Goal: Task Accomplishment & Management: Use online tool/utility

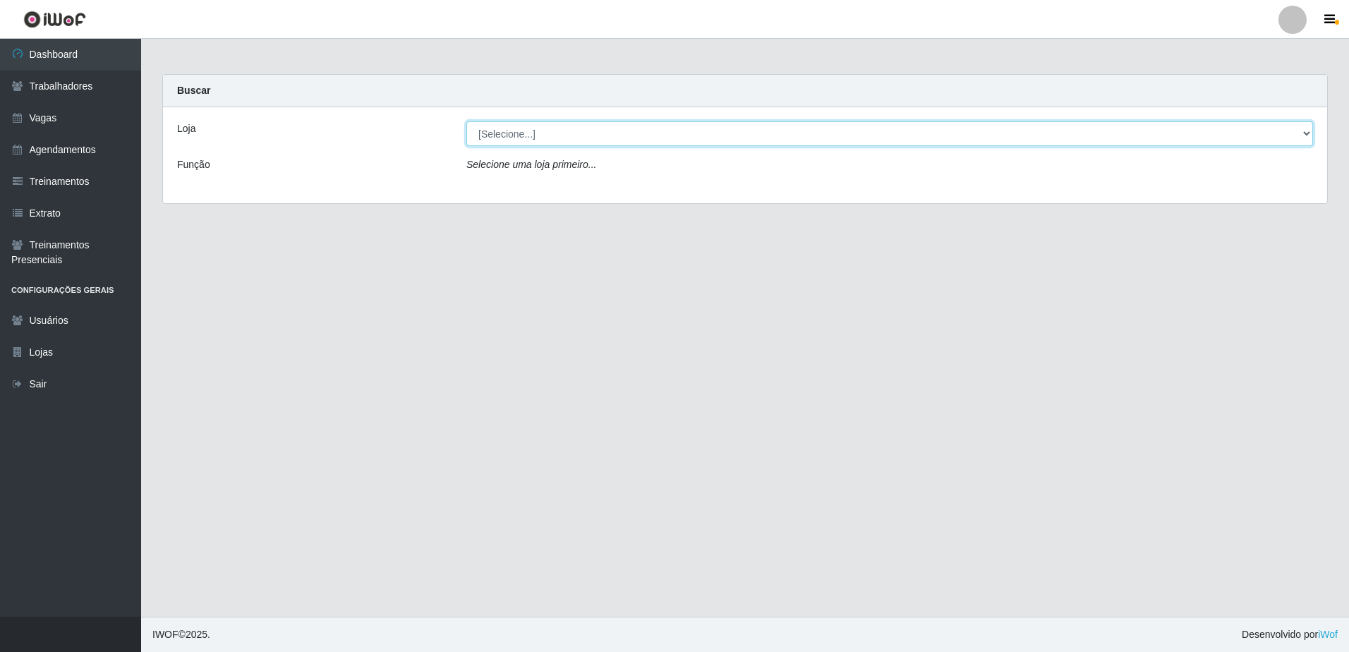
click at [1311, 131] on select "[Selecione...] [GEOGRAPHIC_DATA] - [GEOGRAPHIC_DATA] - [GEOGRAPHIC_DATA] - [GEO…" at bounding box center [889, 133] width 847 height 25
select select "505"
click at [466, 121] on select "[Selecione...] [GEOGRAPHIC_DATA] - [GEOGRAPHIC_DATA] - [GEOGRAPHIC_DATA] - [GEO…" at bounding box center [889, 133] width 847 height 25
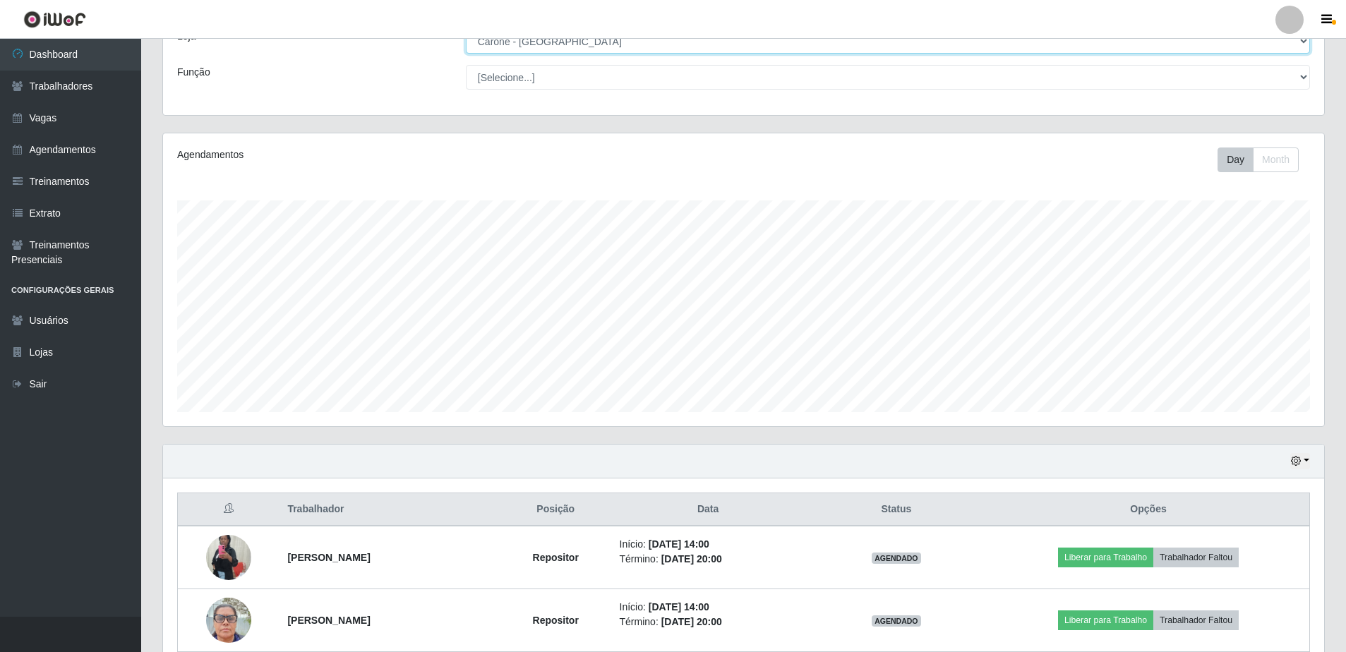
scroll to position [348, 0]
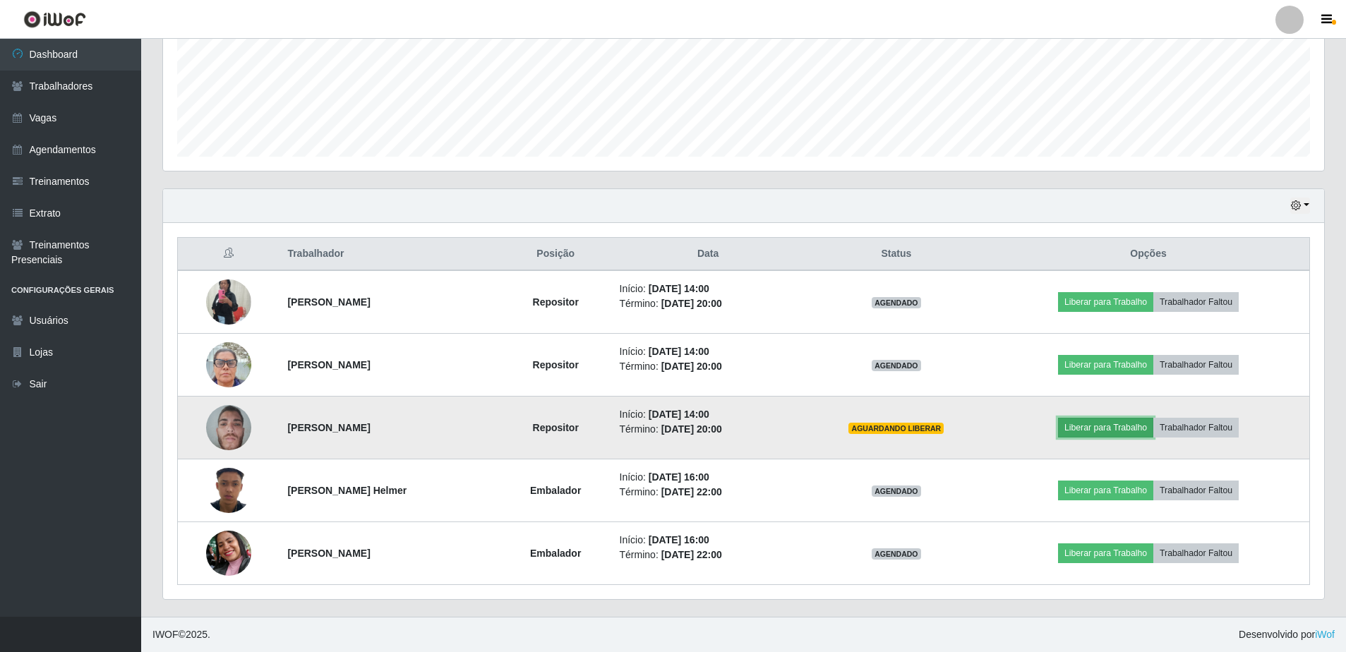
click at [1114, 431] on button "Liberar para Trabalho" at bounding box center [1105, 428] width 95 height 20
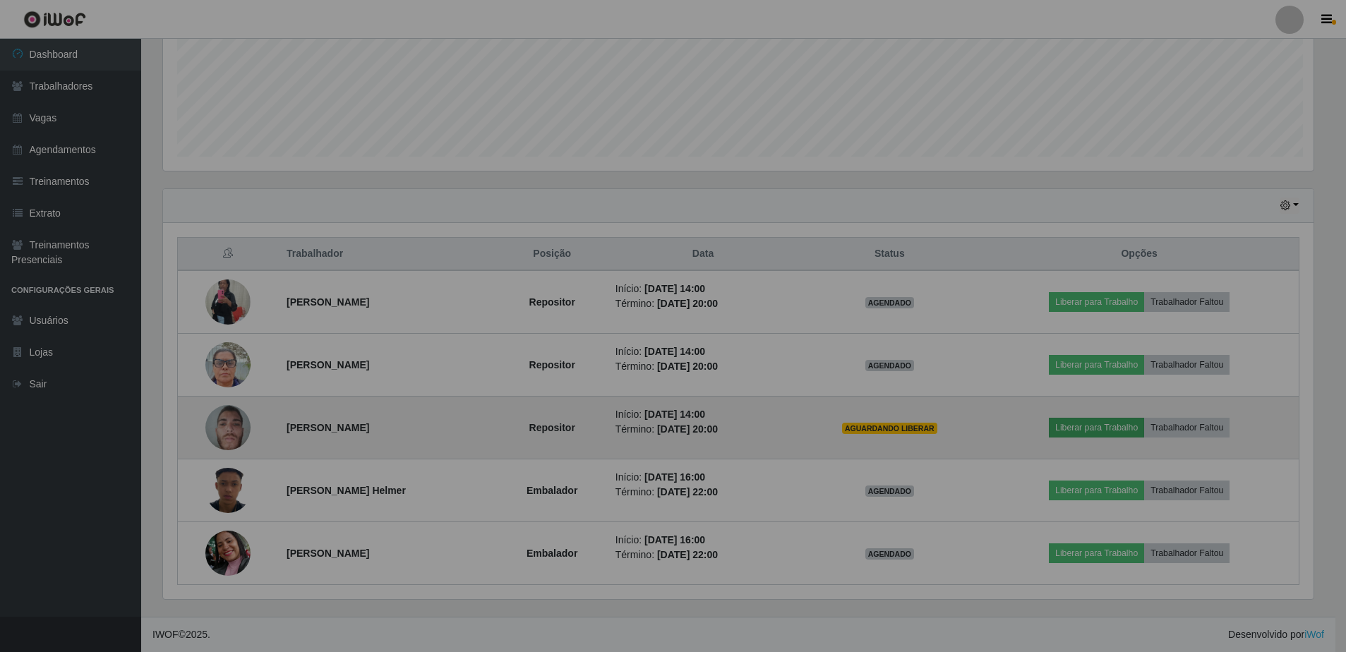
scroll to position [293, 1161]
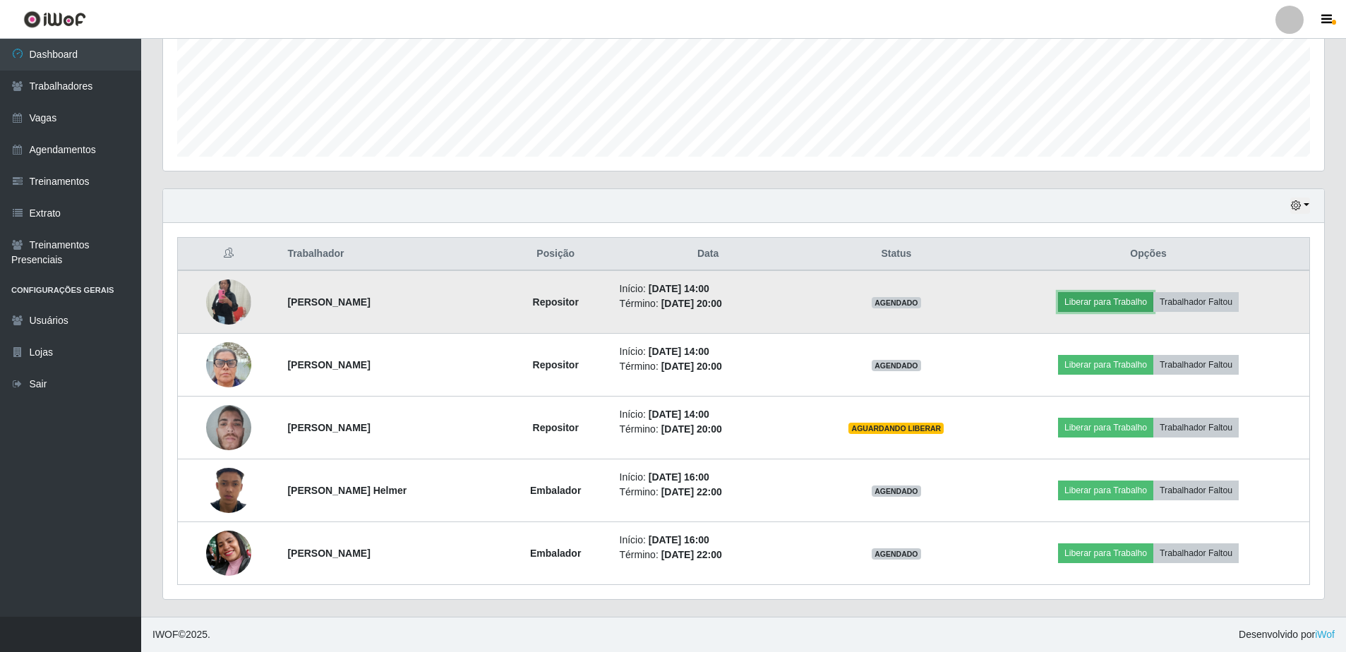
click at [1111, 300] on button "Liberar para Trabalho" at bounding box center [1105, 302] width 95 height 20
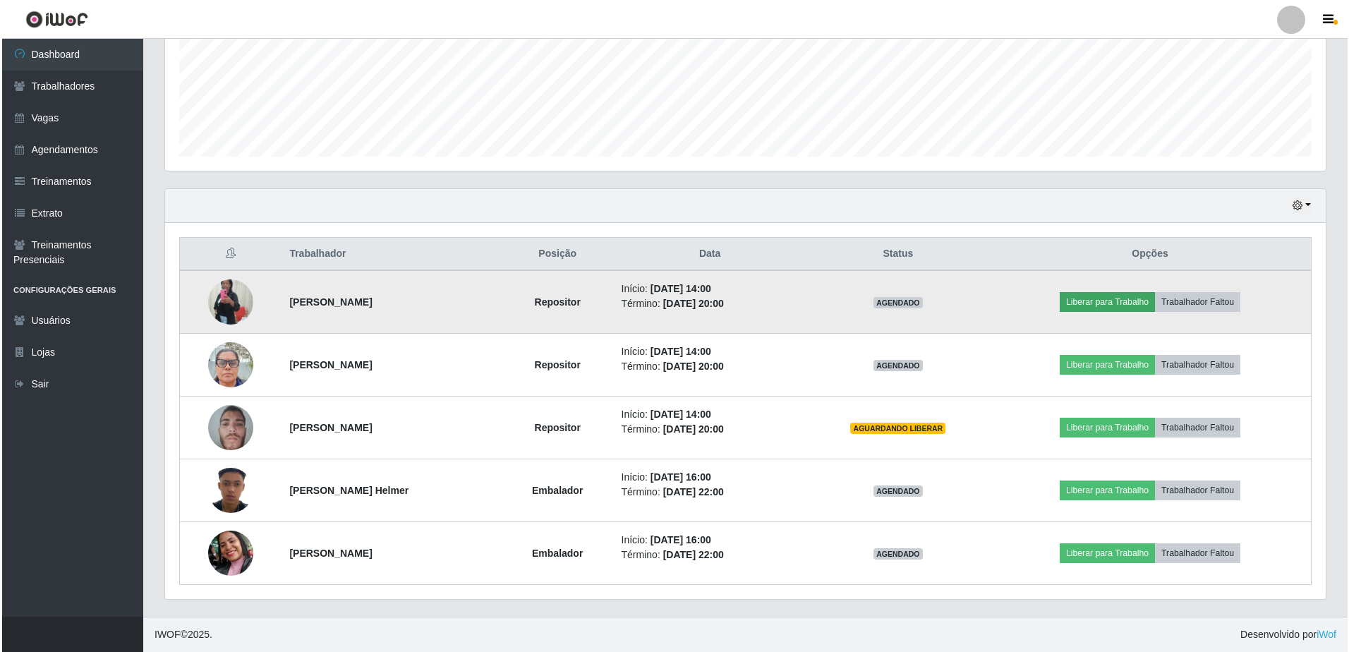
scroll to position [293, 1154]
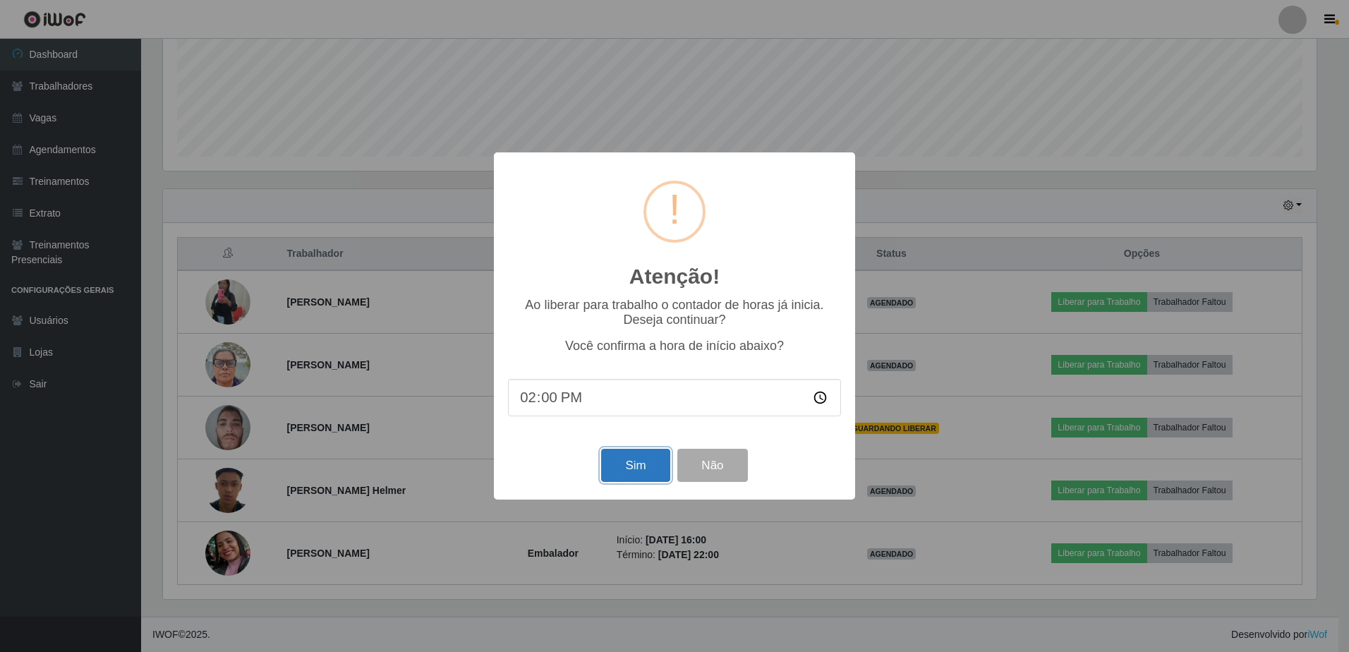
click at [641, 466] on button "Sim" at bounding box center [635, 465] width 68 height 33
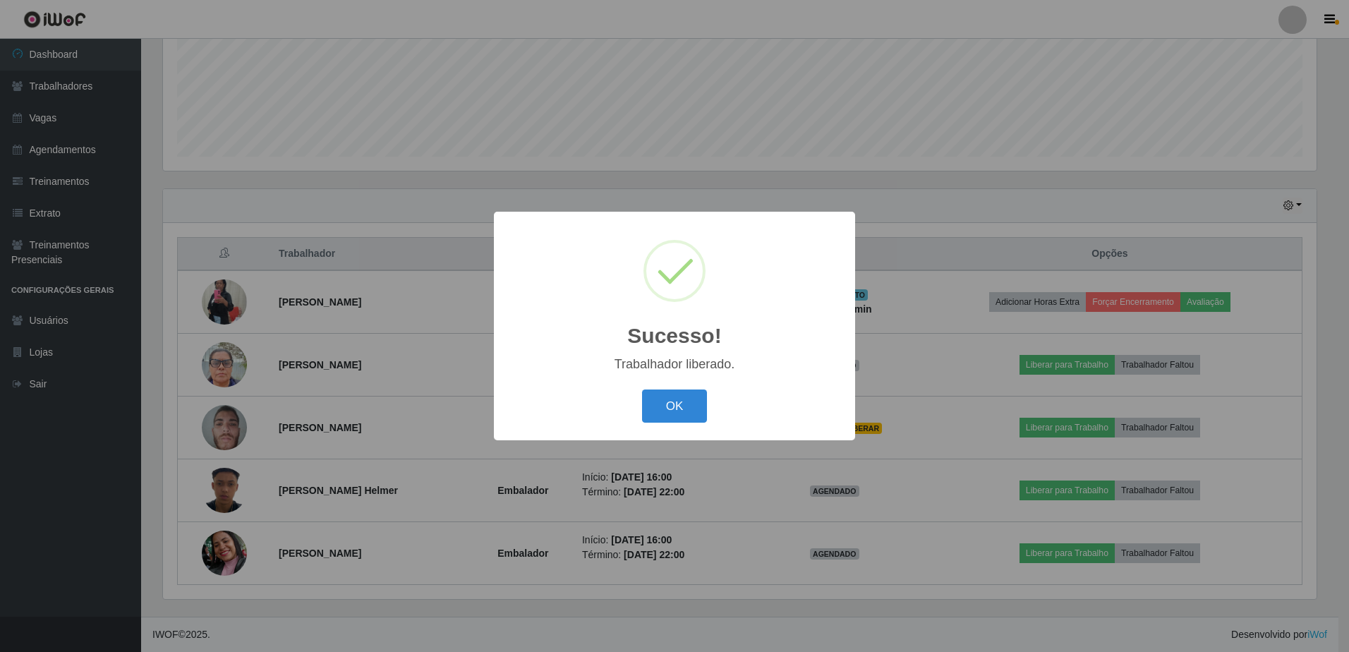
scroll to position [34, 0]
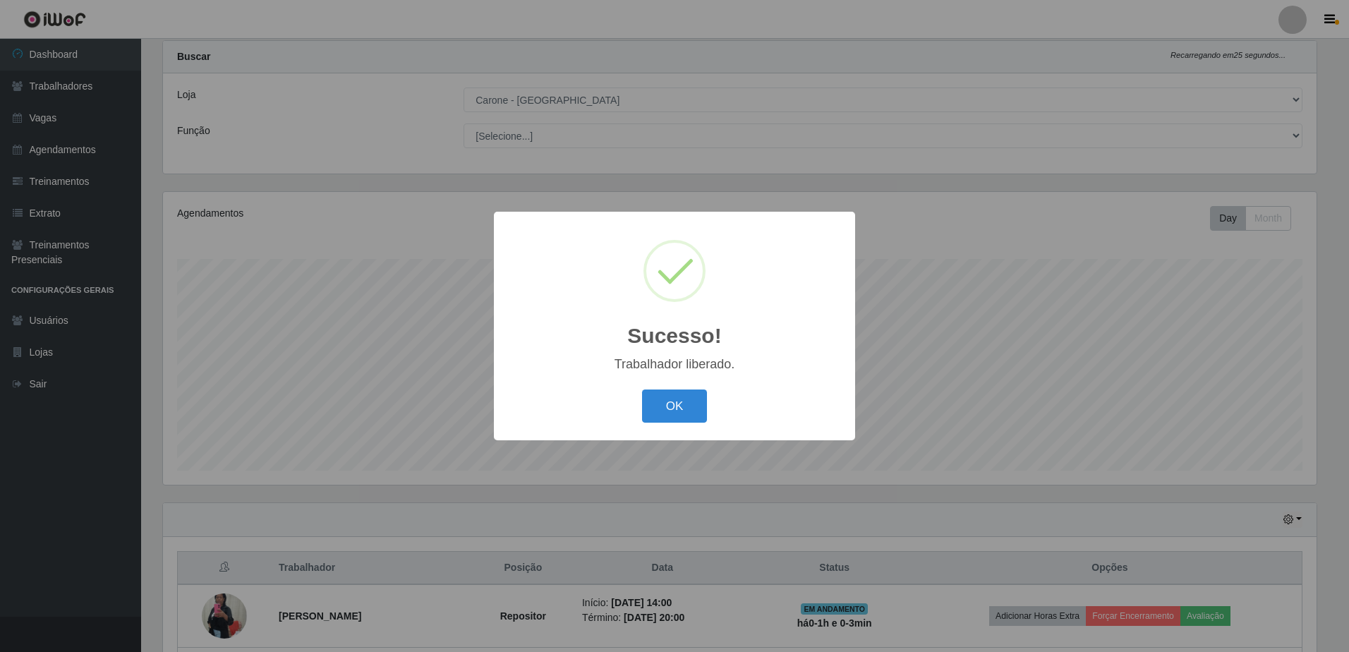
click at [642, 471] on div "Sucesso! × Trabalhador liberado. OK Cancel" at bounding box center [674, 326] width 1349 height 652
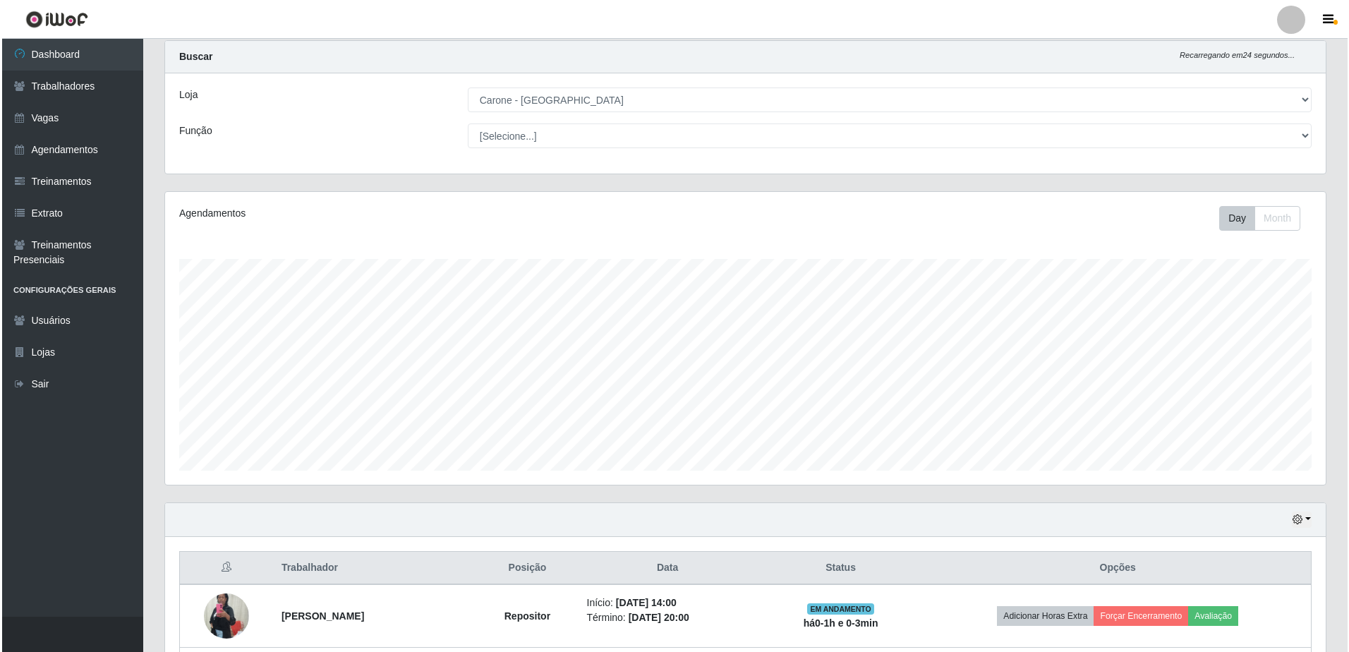
scroll to position [316, 0]
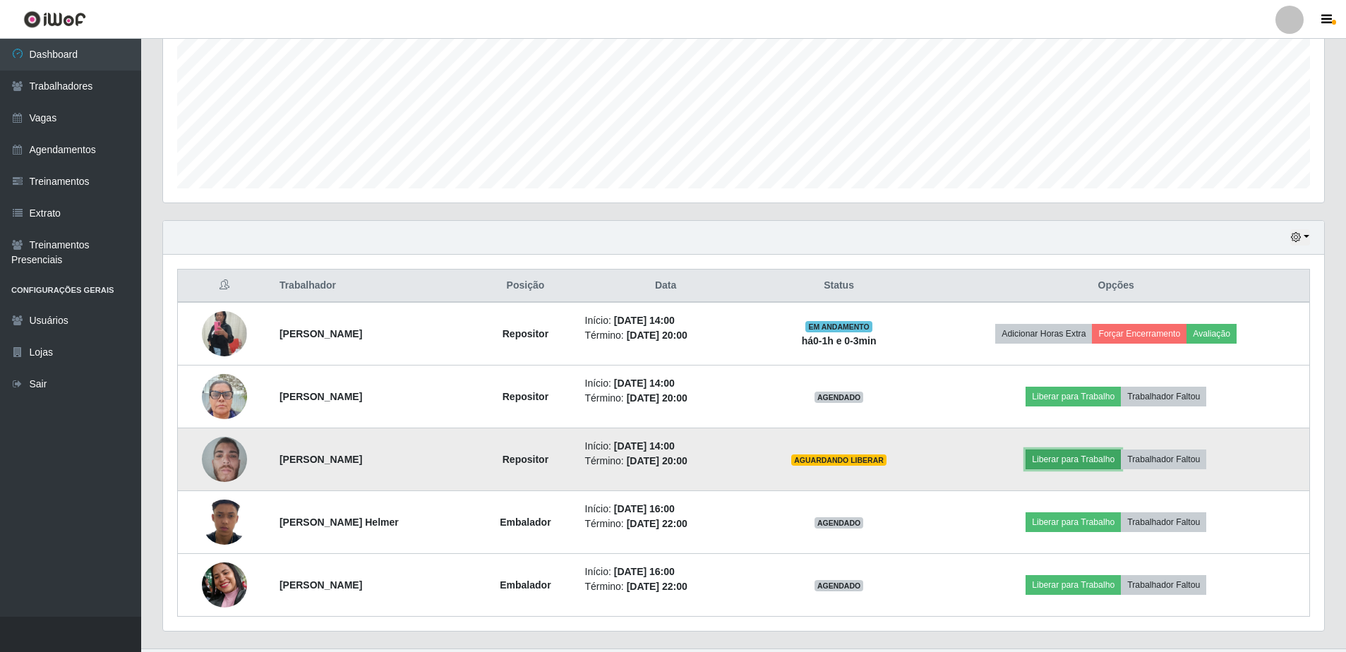
click at [1085, 464] on button "Liberar para Trabalho" at bounding box center [1072, 460] width 95 height 20
click at [1092, 458] on button "Liberar para Trabalho" at bounding box center [1072, 460] width 95 height 20
drag, startPoint x: 1092, startPoint y: 458, endPoint x: 1082, endPoint y: 463, distance: 11.0
click at [1082, 463] on button "Liberar para Trabalho" at bounding box center [1072, 460] width 95 height 20
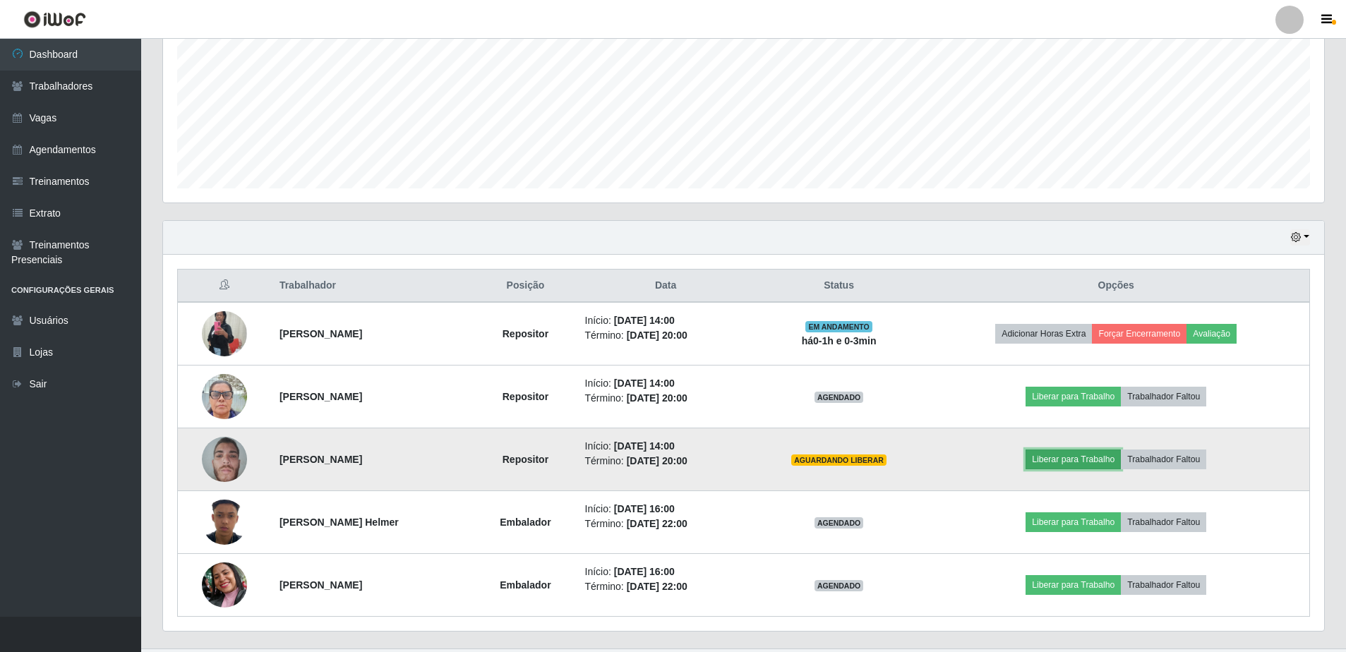
click at [1081, 463] on button "Liberar para Trabalho" at bounding box center [1072, 460] width 95 height 20
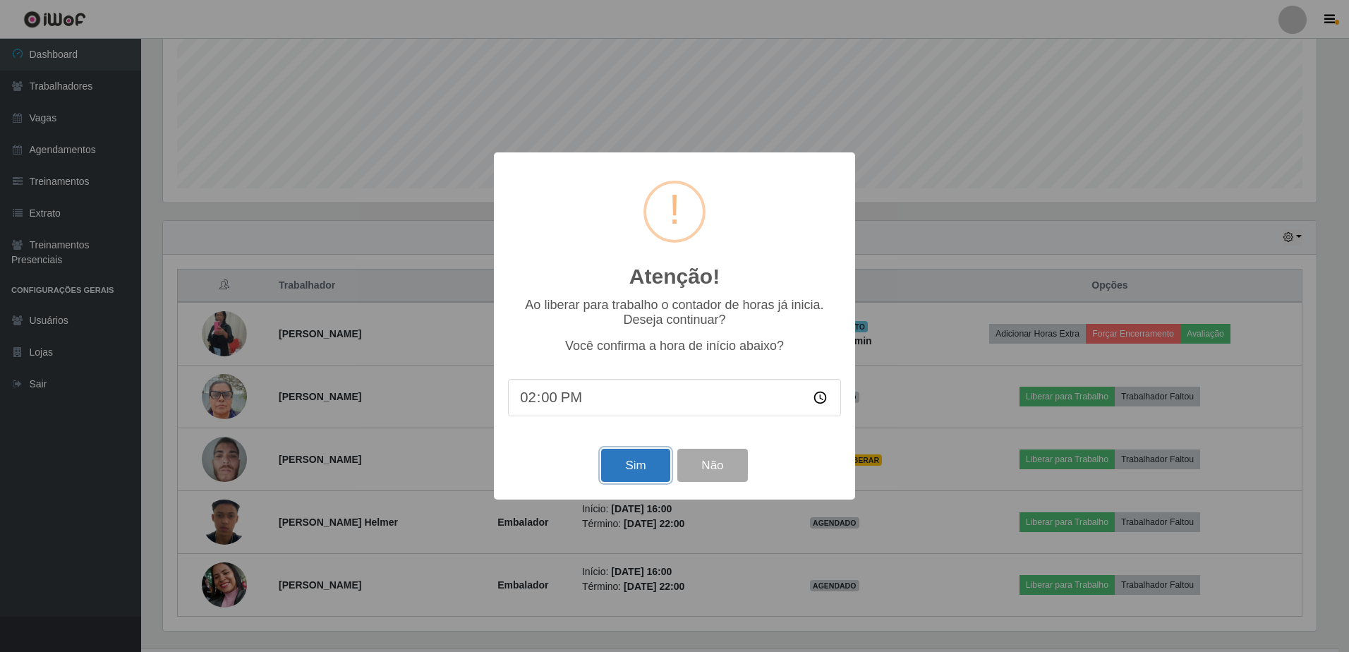
click at [634, 472] on button "Sim" at bounding box center [635, 465] width 68 height 33
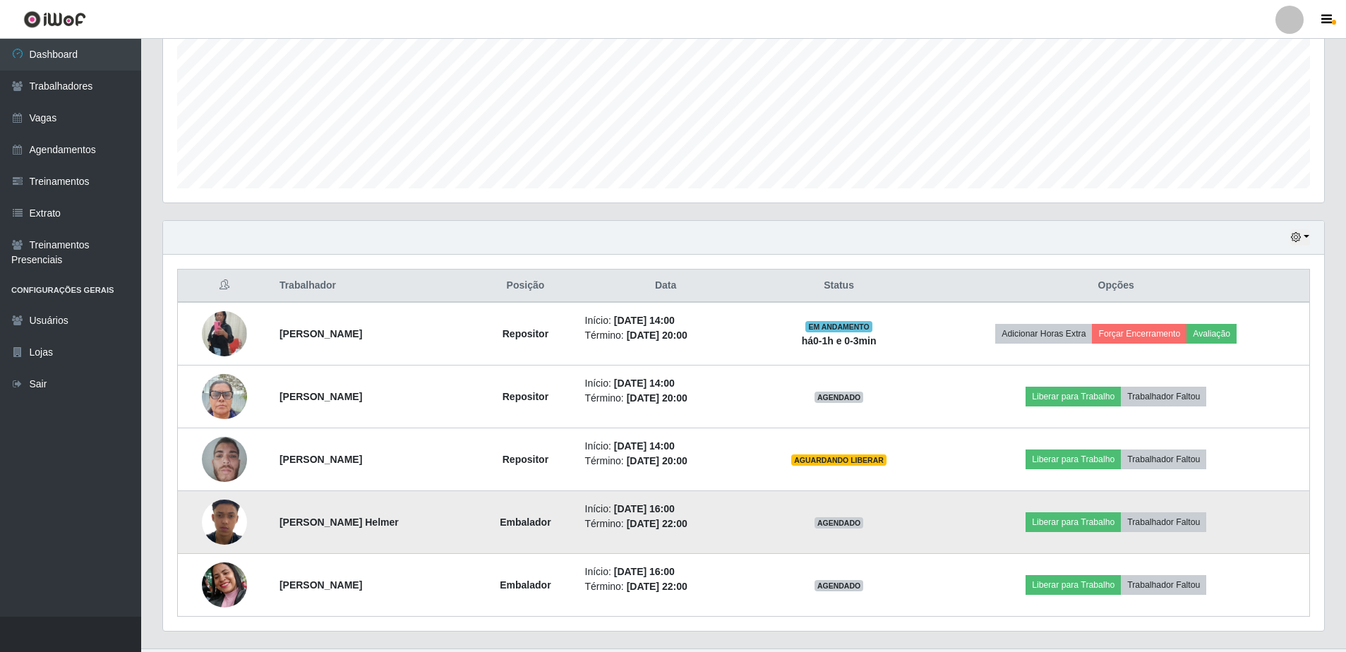
scroll to position [0, 0]
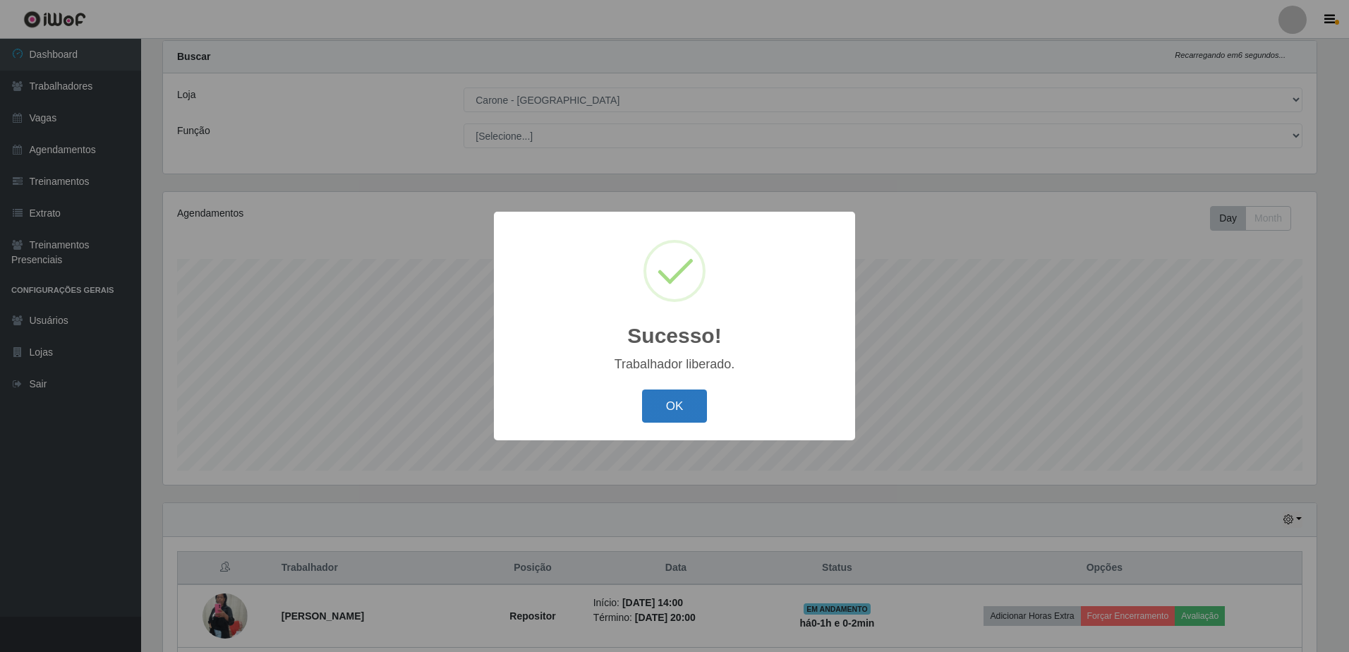
click at [690, 408] on button "OK" at bounding box center [675, 406] width 66 height 33
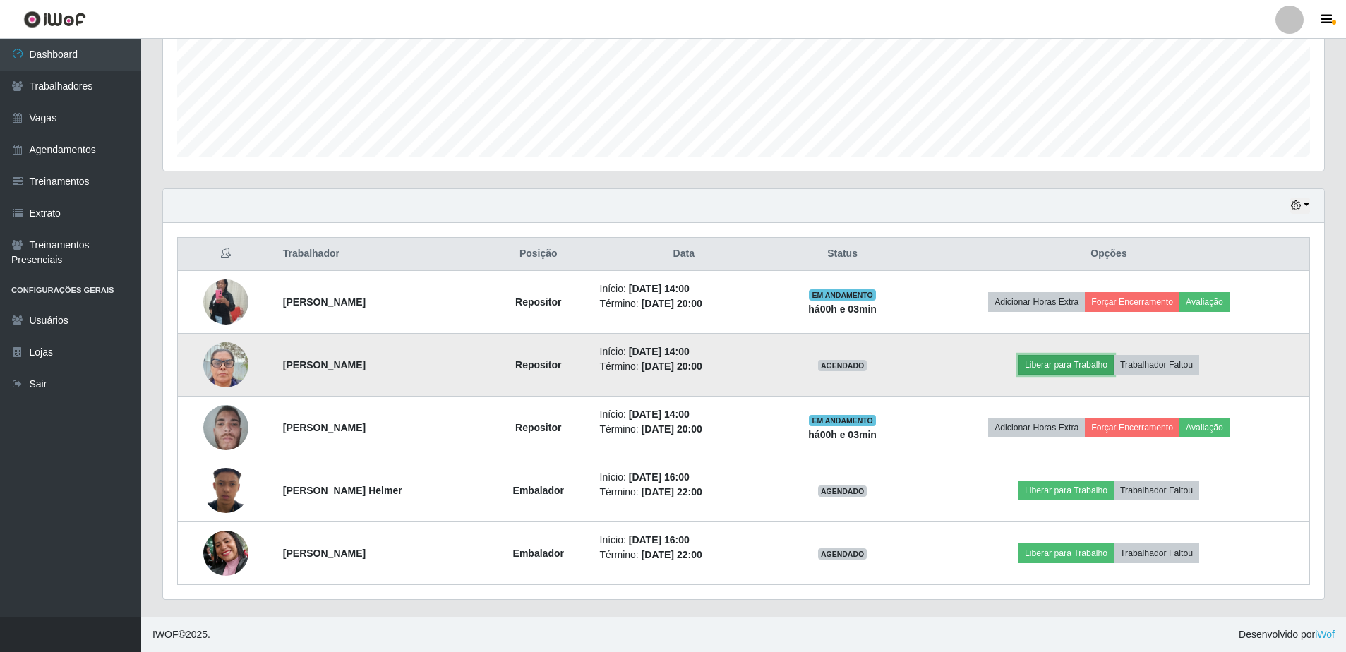
click at [1095, 363] on button "Liberar para Trabalho" at bounding box center [1065, 365] width 95 height 20
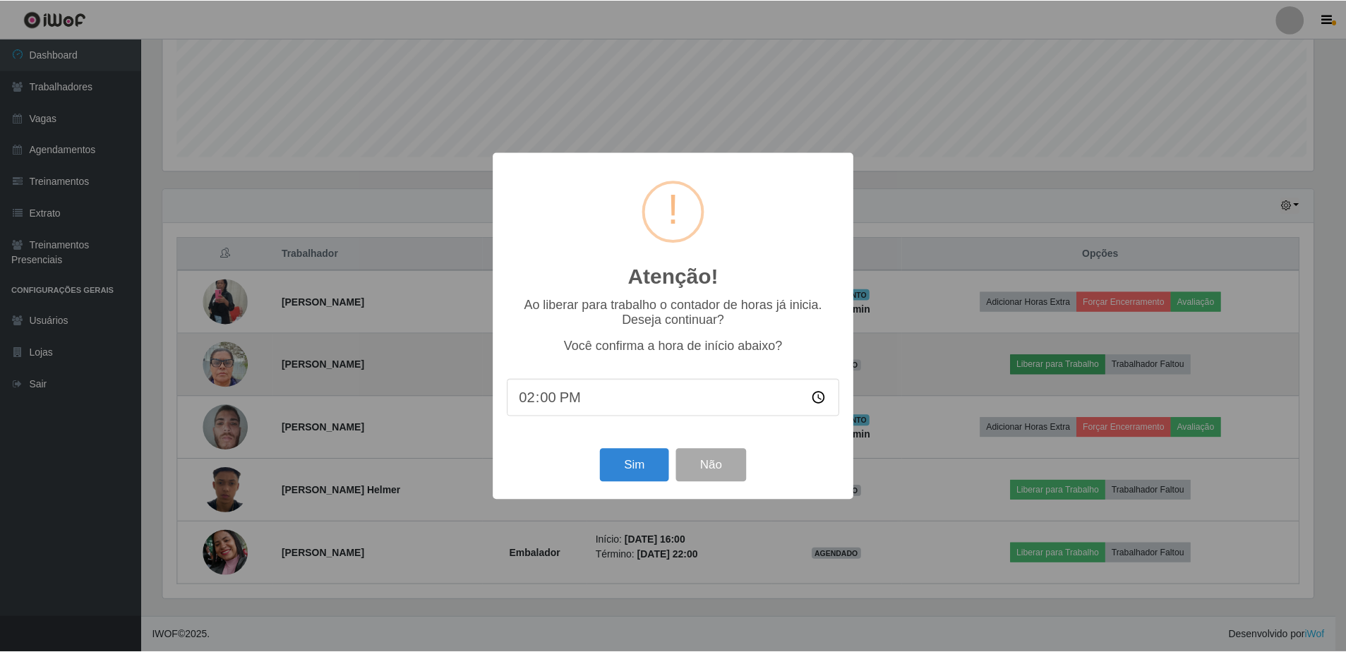
scroll to position [293, 1154]
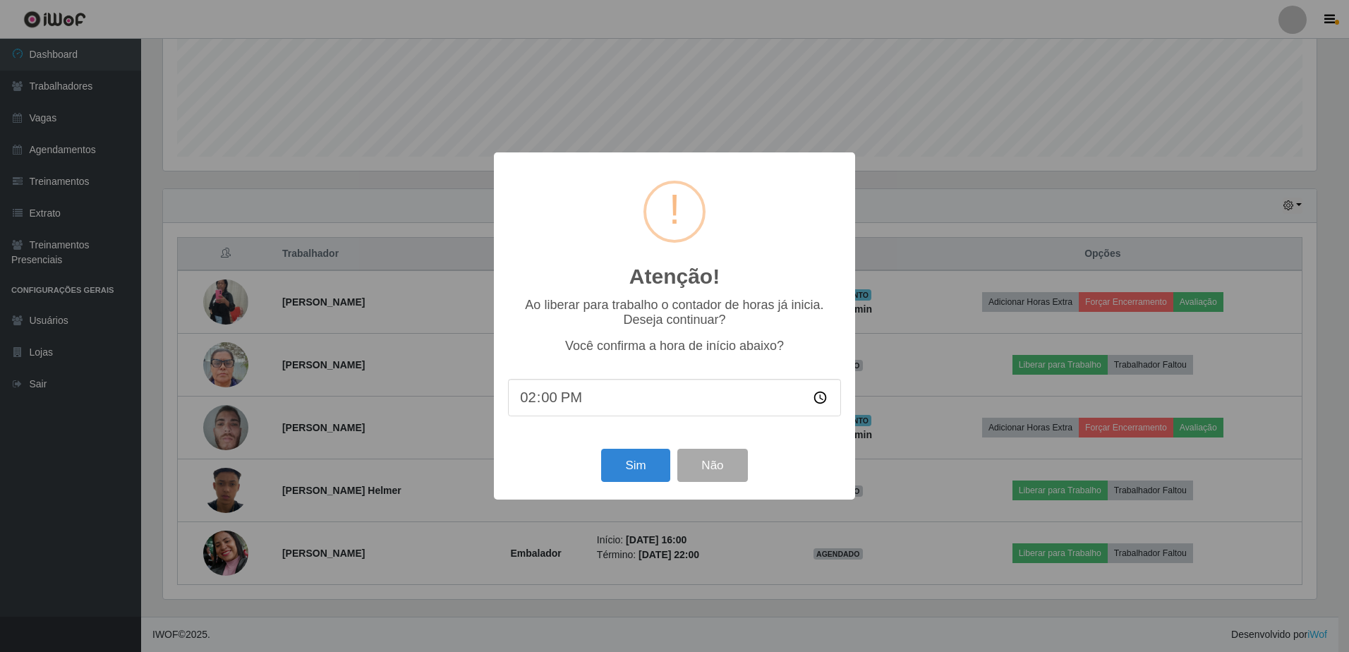
click at [1051, 217] on div "Atenção! × Ao liberar para trabalho o contador de horas já inicia. Deseja conti…" at bounding box center [674, 326] width 1349 height 652
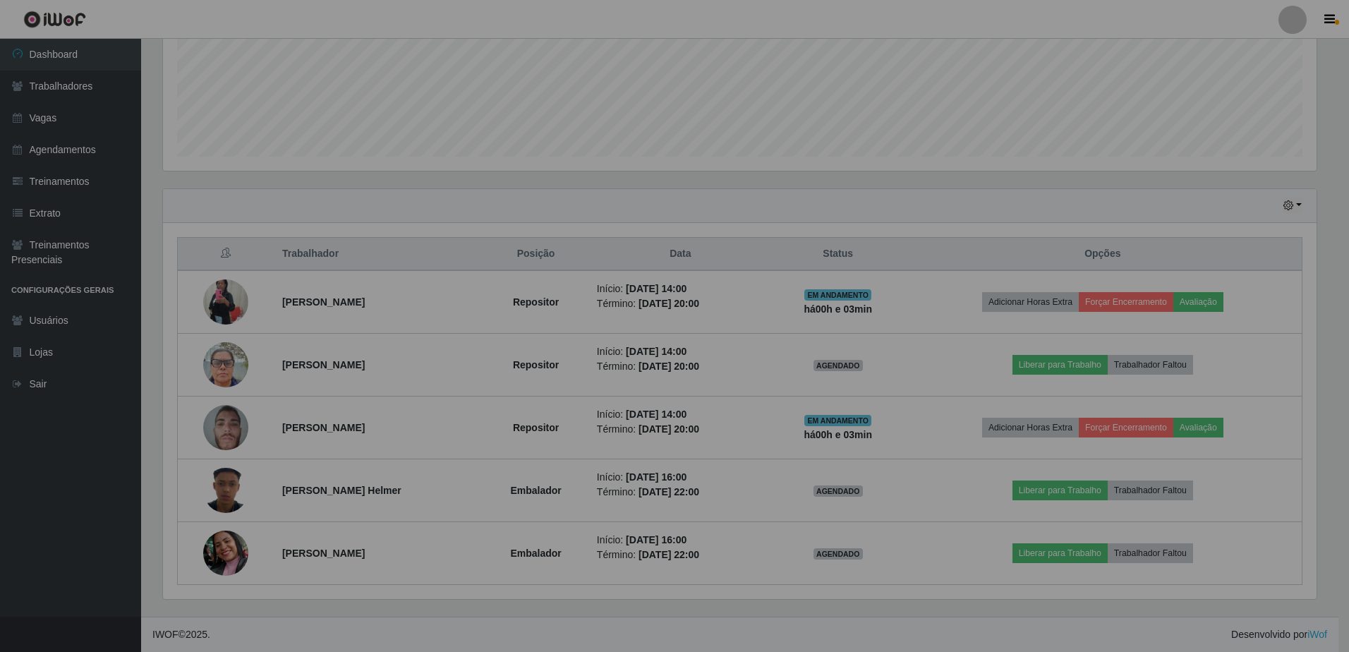
click at [1051, 217] on div "Atenção! × Ao liberar para trabalho o contador de horas já inicia. Deseja conti…" at bounding box center [674, 326] width 1349 height 652
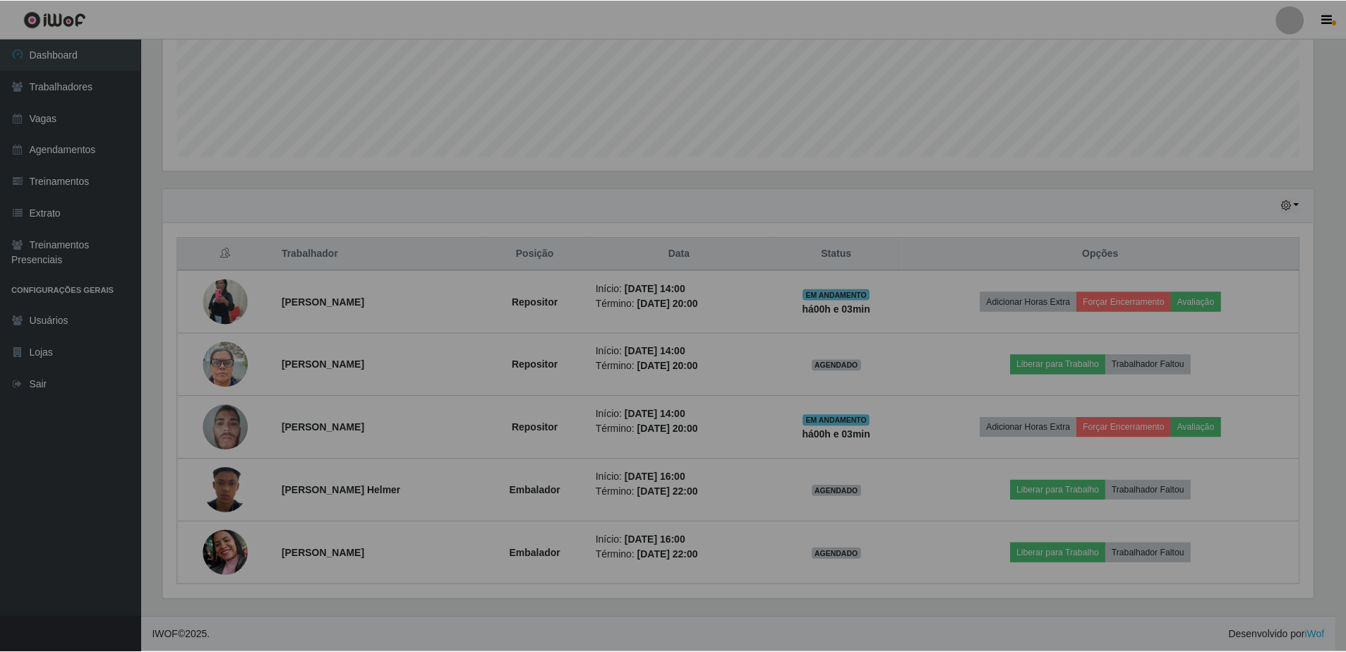
scroll to position [293, 1161]
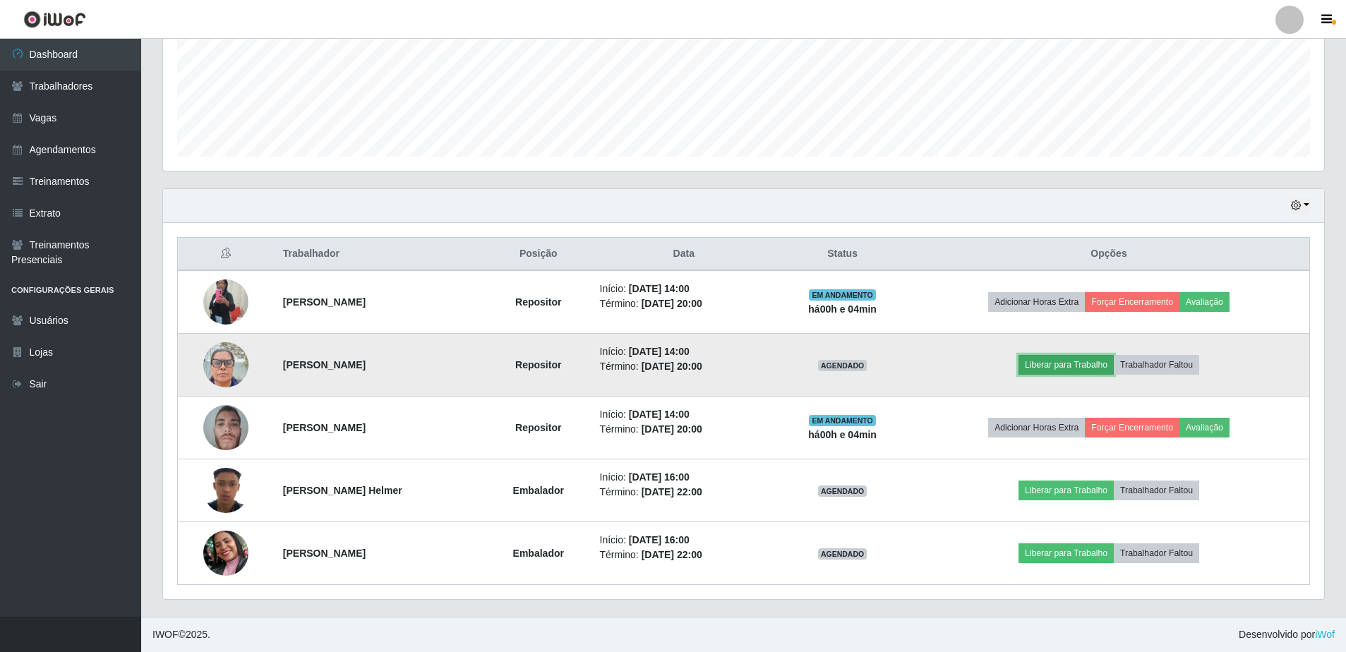
click at [1047, 364] on button "Liberar para Trabalho" at bounding box center [1065, 365] width 95 height 20
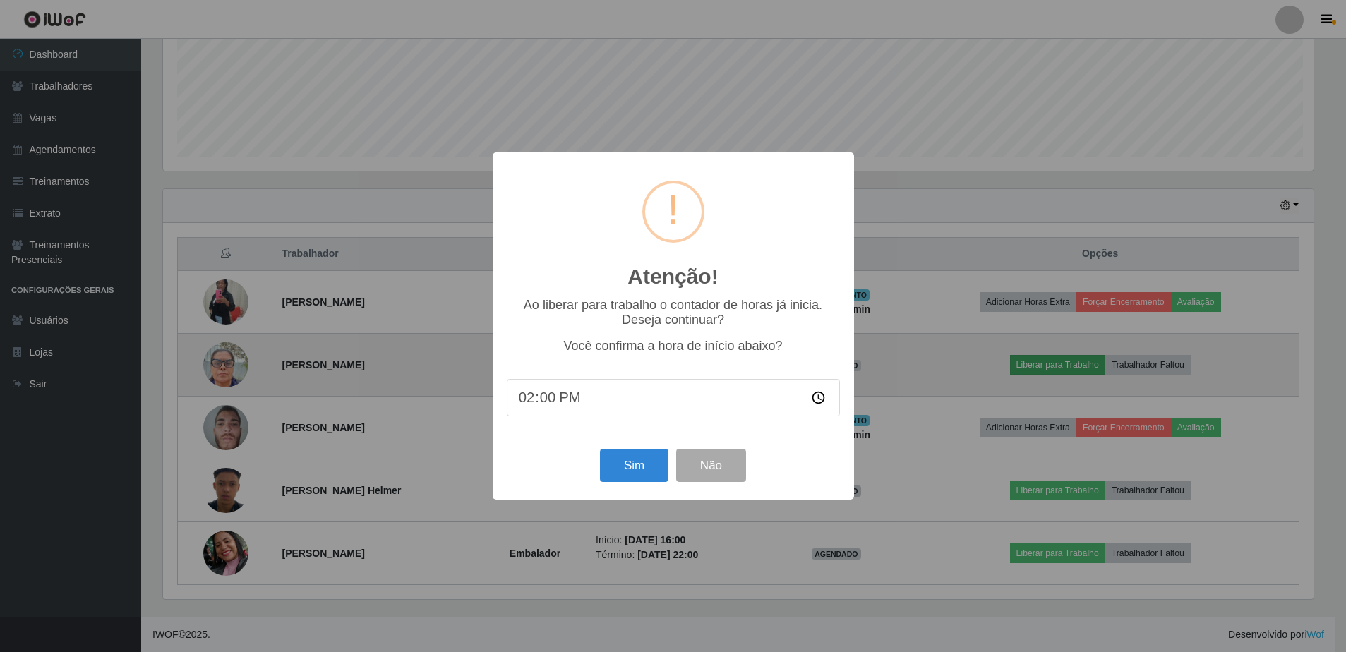
scroll to position [293, 1154]
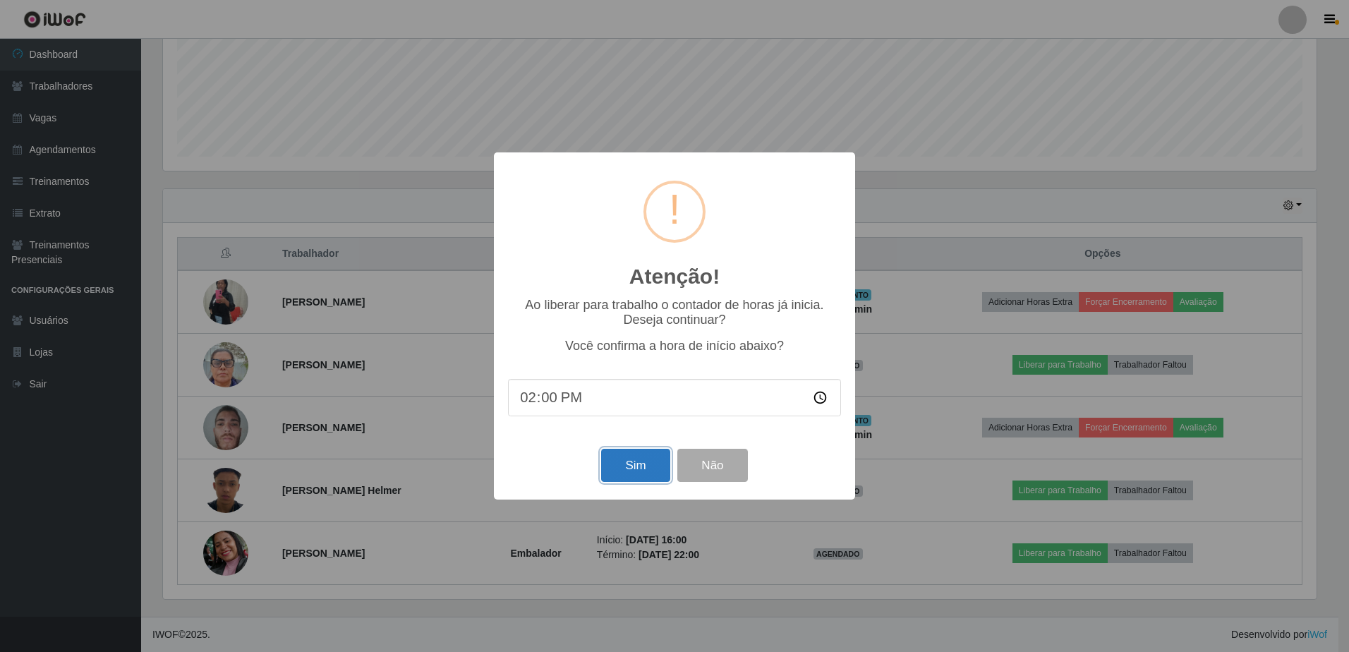
click at [646, 465] on button "Sim" at bounding box center [635, 465] width 68 height 33
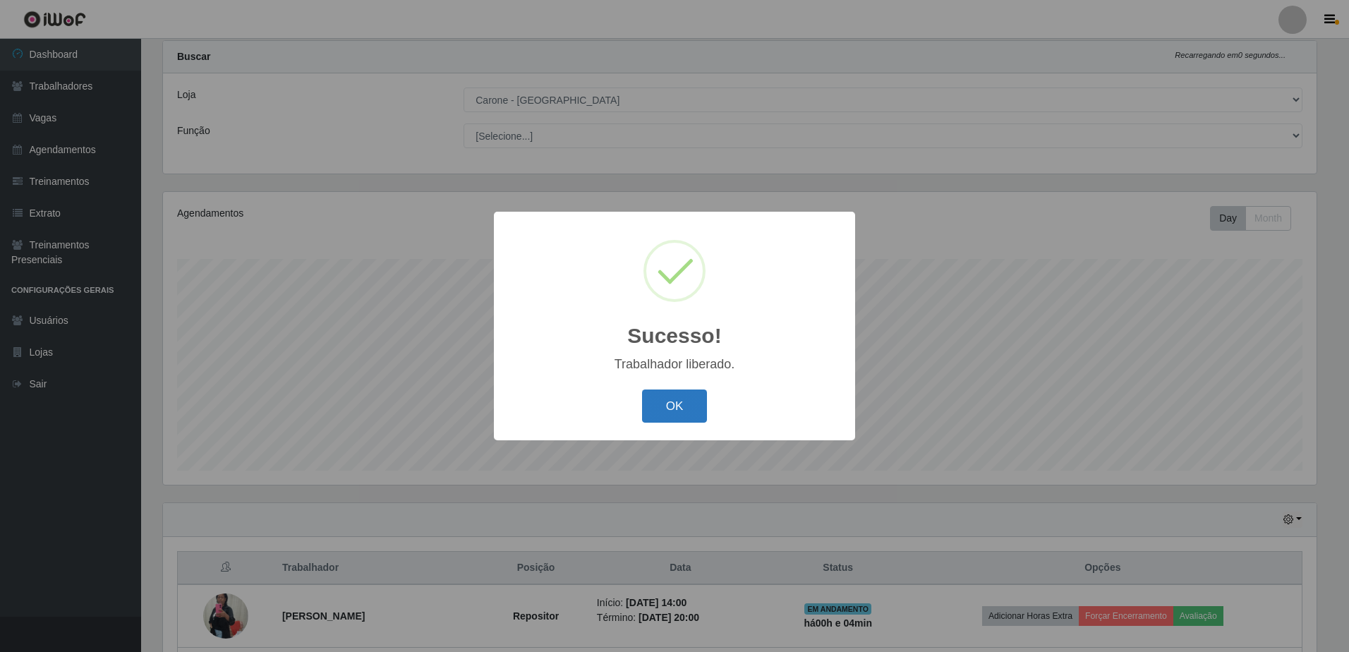
click at [674, 408] on button "OK" at bounding box center [675, 406] width 66 height 33
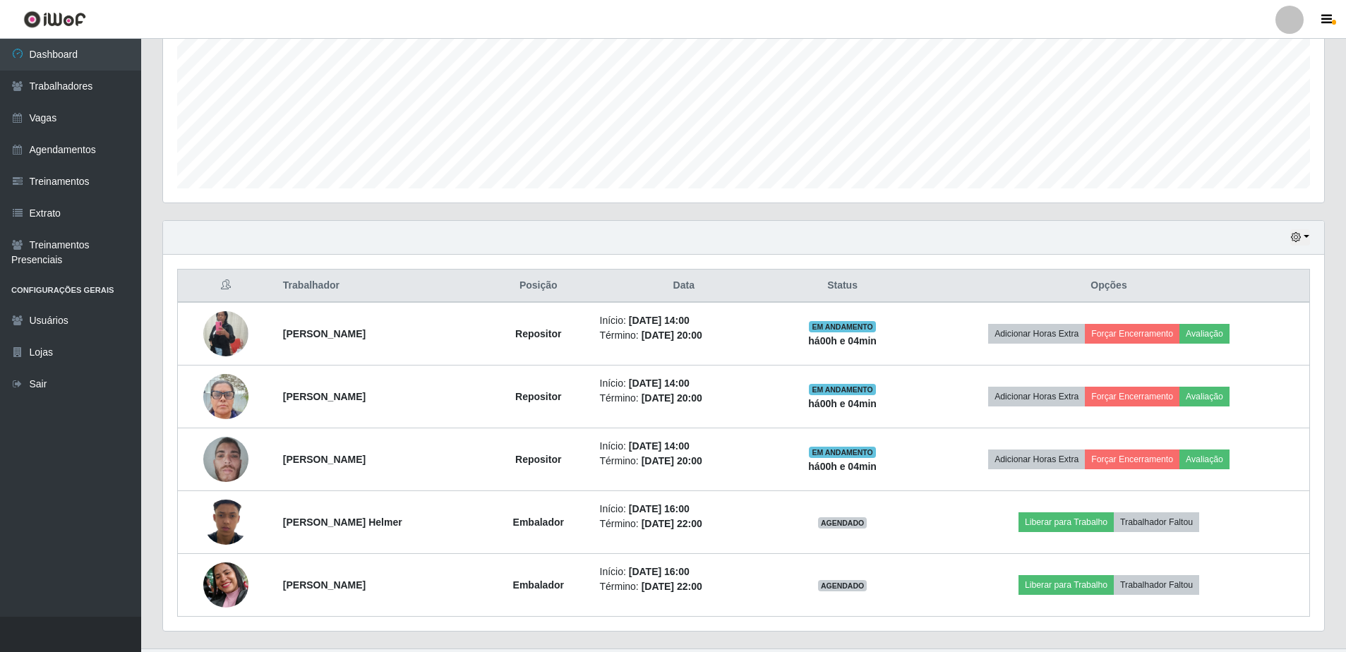
scroll to position [348, 0]
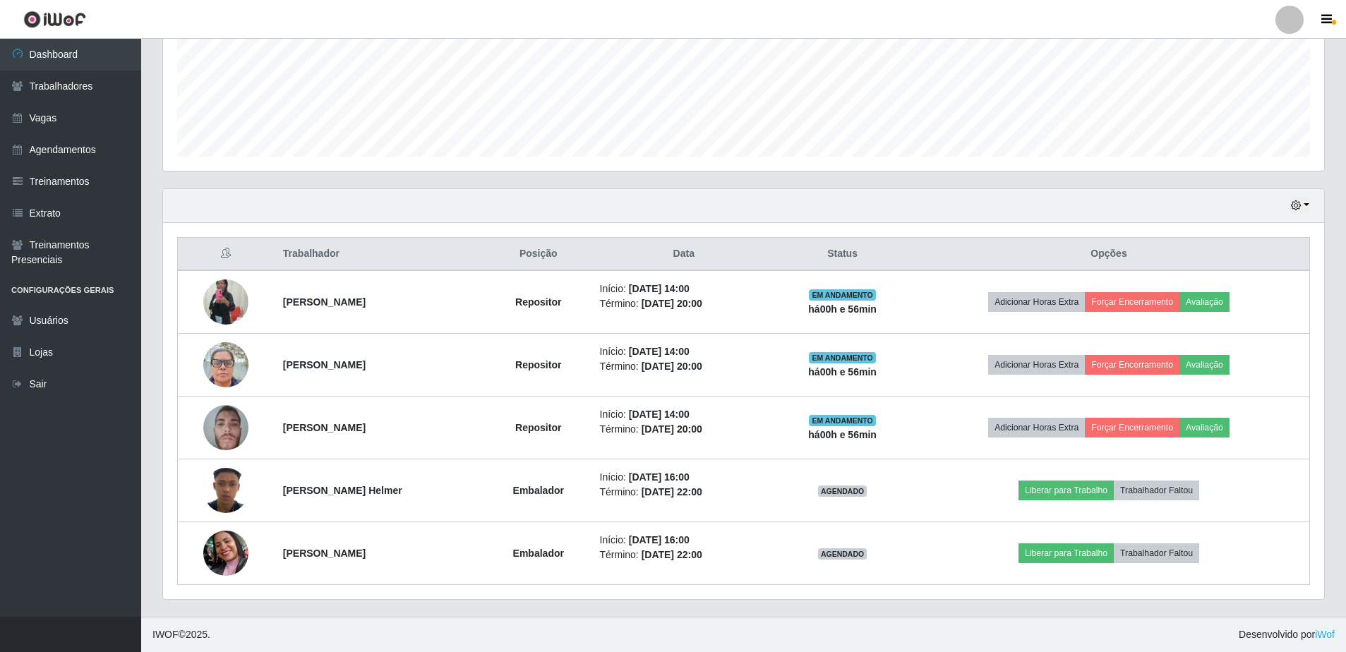
click at [103, 611] on ul "Dashboard Trabalhadores Vagas Agendamentos Treinamentos Extrato Treinamentos Pr…" at bounding box center [70, 328] width 141 height 578
